Goal: Browse casually: Explore the website without a specific task or goal

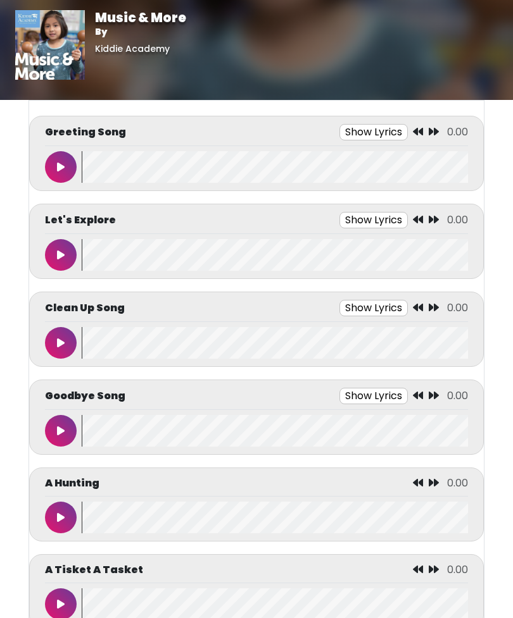
click at [53, 168] on button at bounding box center [61, 167] width 32 height 32
click at [56, 245] on button at bounding box center [61, 255] width 32 height 32
click at [394, 218] on icon at bounding box center [392, 220] width 10 height 10
click at [61, 257] on icon at bounding box center [61, 255] width 8 height 10
click at [54, 261] on button at bounding box center [61, 255] width 32 height 32
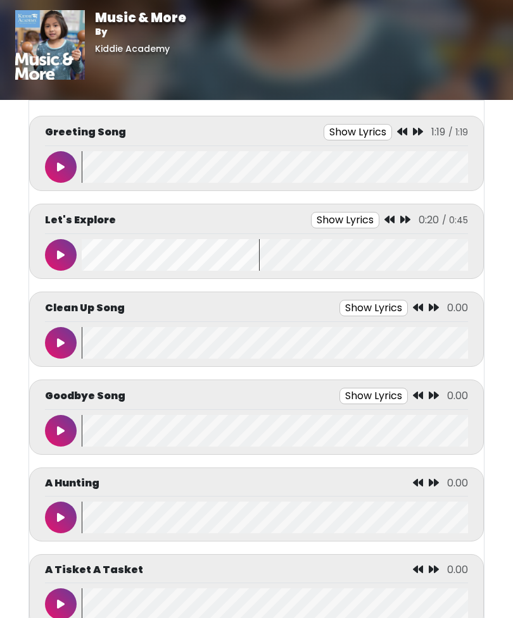
click at [72, 261] on button at bounding box center [61, 255] width 32 height 32
click at [65, 345] on button at bounding box center [61, 343] width 32 height 32
click at [60, 350] on button at bounding box center [61, 343] width 32 height 32
click at [63, 340] on icon at bounding box center [61, 343] width 8 height 10
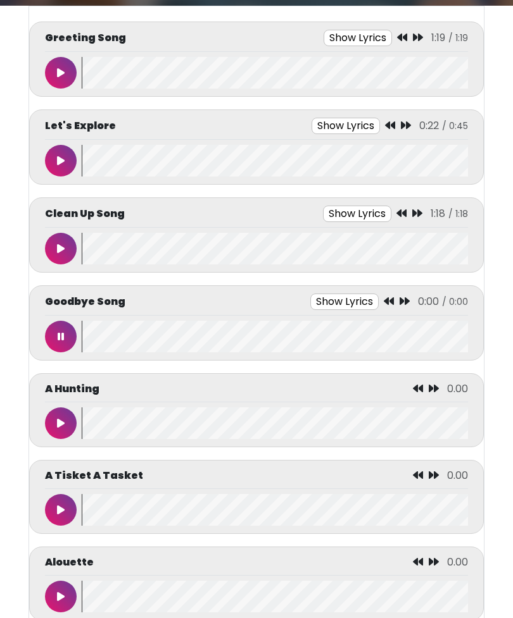
scroll to position [94, 0]
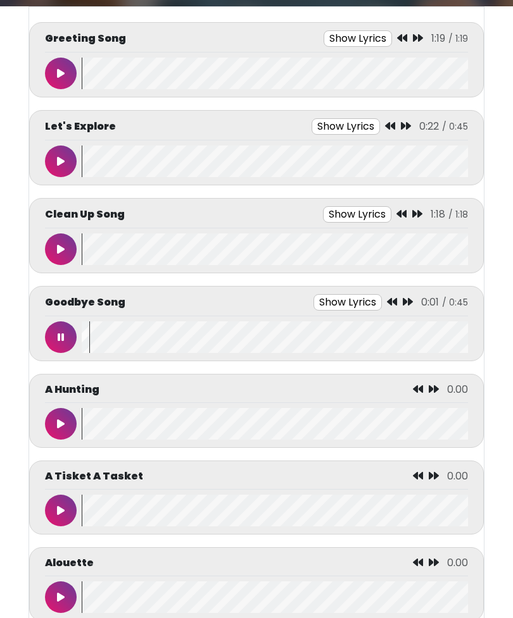
click at [47, 346] on button at bounding box center [61, 337] width 32 height 32
click at [52, 334] on button at bounding box center [61, 337] width 32 height 32
